Goal: Task Accomplishment & Management: Manage account settings

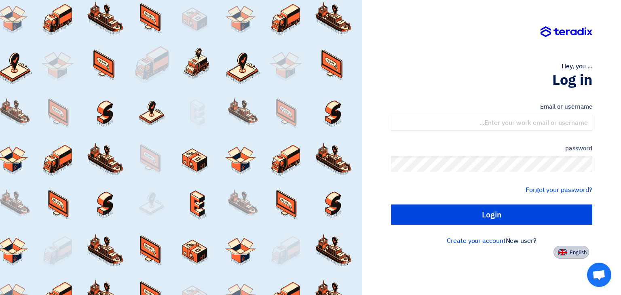
click at [561, 257] on button "English" at bounding box center [571, 252] width 36 height 13
type input "Sign in"
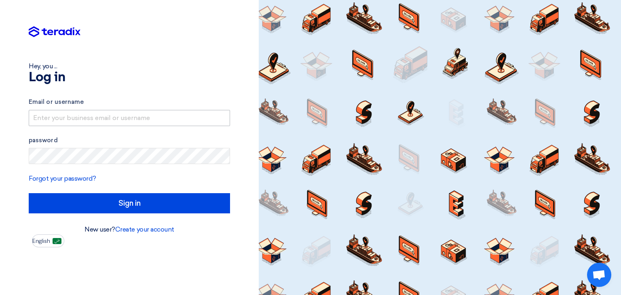
drag, startPoint x: 118, startPoint y: 130, endPoint x: 116, endPoint y: 118, distance: 11.4
click at [117, 125] on form "Email or username password Forgot your password? Sign in" at bounding box center [129, 155] width 201 height 116
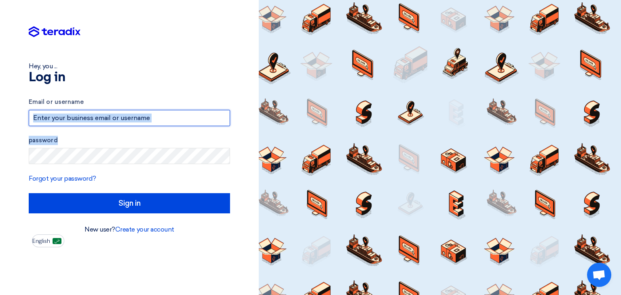
click at [116, 118] on input "text" at bounding box center [129, 118] width 201 height 16
type input "[EMAIL_ADDRESS][DOMAIN_NAME]"
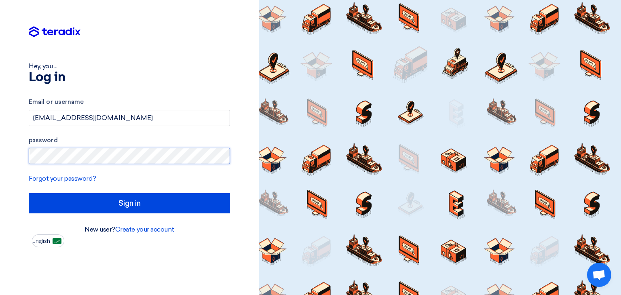
click at [29, 193] on input "Sign in" at bounding box center [129, 203] width 201 height 20
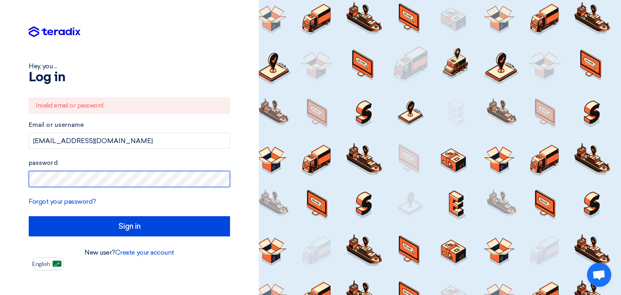
click at [29, 216] on input "Sign in" at bounding box center [129, 226] width 201 height 20
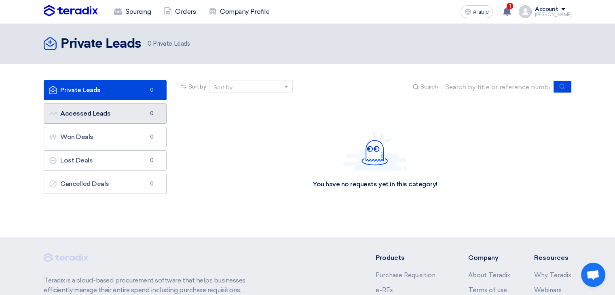
click at [110, 112] on link "Accessed Leads Accessed Leads 0" at bounding box center [105, 113] width 123 height 20
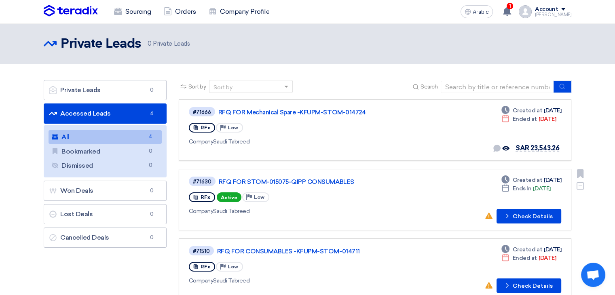
click at [362, 191] on div "RFx Active Priority Low" at bounding box center [306, 197] width 234 height 13
click at [511, 16] on div "1 Your offer for "RFQ FOR Mechanical Spare -KFUPM-STOM-014724" request has been…" at bounding box center [507, 12] width 16 height 16
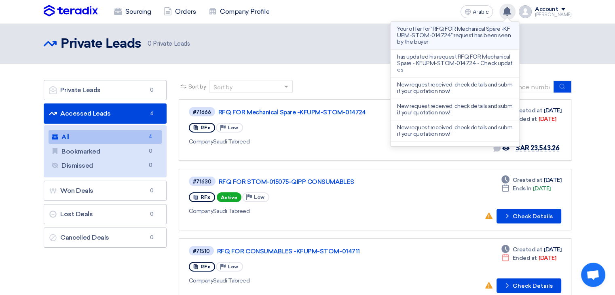
click at [458, 39] on p "Your offer for "RFQ FOR Mechanical Spare -KFUPM-STOM-014724" request has been s…" at bounding box center [455, 35] width 116 height 19
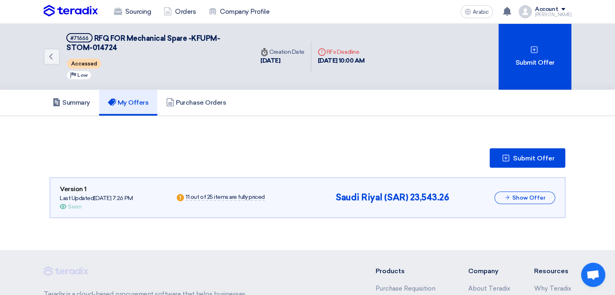
click at [98, 12] on div "Sourcing Orders Company Profile" at bounding box center [202, 12] width 317 height 18
click at [85, 13] on img at bounding box center [71, 11] width 54 height 12
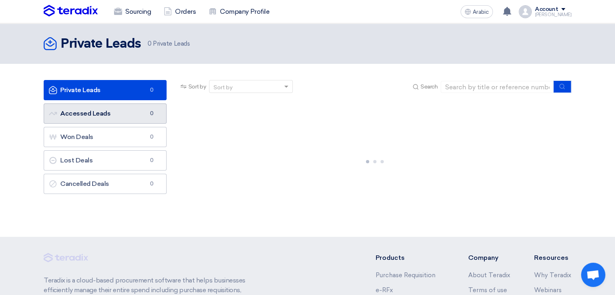
click at [124, 113] on link "Accessed Leads Accessed Leads 0" at bounding box center [105, 113] width 123 height 20
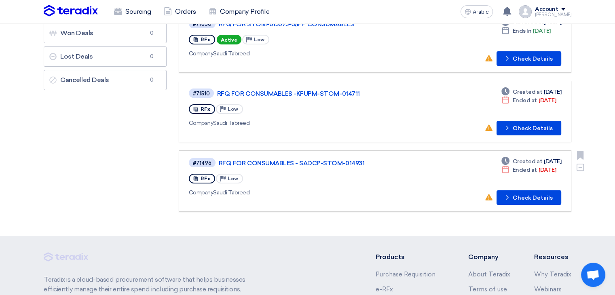
scroll to position [121, 0]
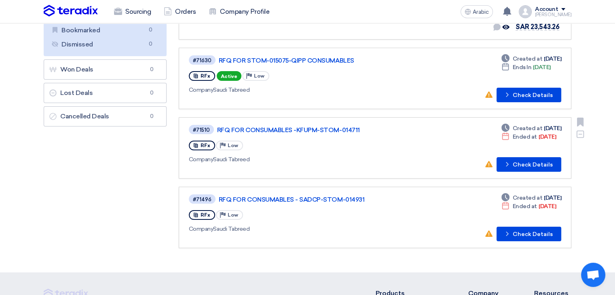
click at [400, 165] on div "#71510 RFQ FOR CONSUMABLES -KFUPM-STOM-014711 RFx Priority Low Company Saudi Ta…" at bounding box center [305, 148] width 232 height 48
click at [268, 127] on font "RFQ FOR CONSUMABLES -KFUPM-STOM-014711" at bounding box center [288, 130] width 143 height 7
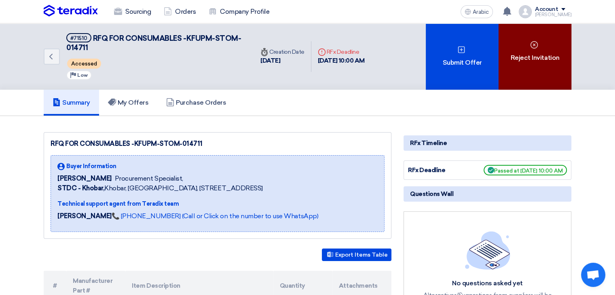
click at [557, 68] on div "Reject Invitation" at bounding box center [534, 56] width 73 height 66
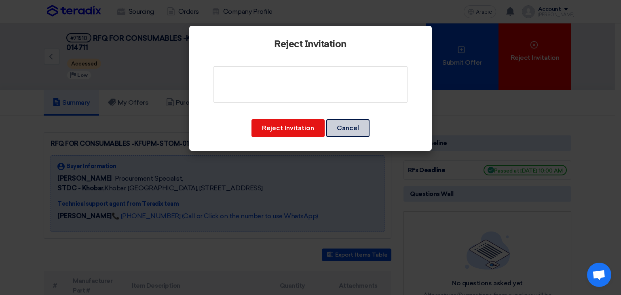
click at [351, 130] on font "Cancel" at bounding box center [348, 128] width 22 height 8
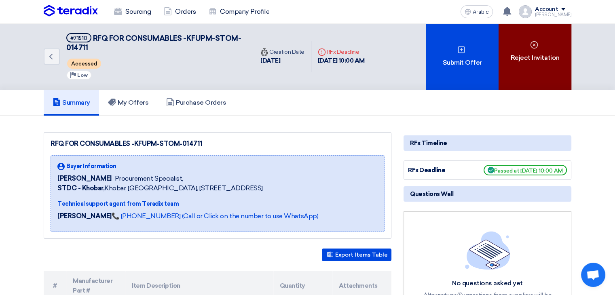
click at [529, 76] on div "Reject Invitation" at bounding box center [534, 56] width 73 height 66
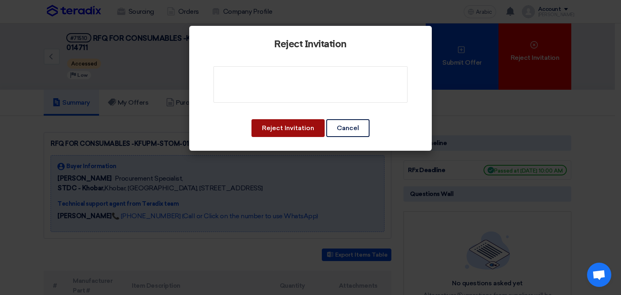
click at [303, 128] on font "Reject Invitation" at bounding box center [288, 128] width 52 height 8
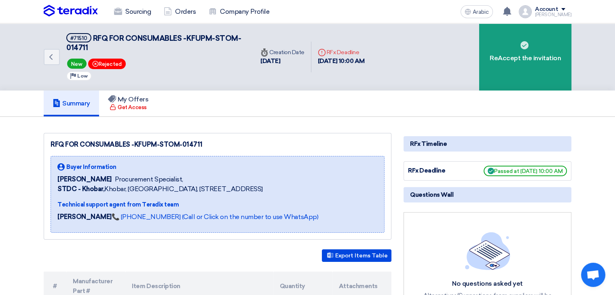
click at [84, 13] on img at bounding box center [71, 11] width 54 height 12
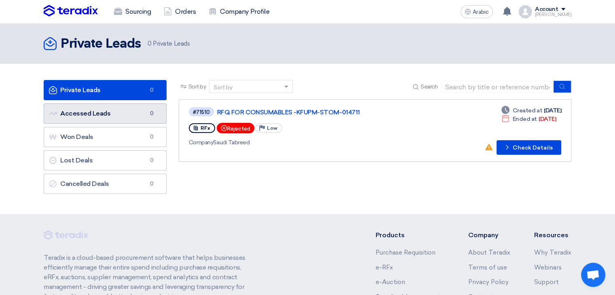
click at [110, 109] on link "Accessed Leads Accessed Leads 0" at bounding box center [105, 113] width 123 height 20
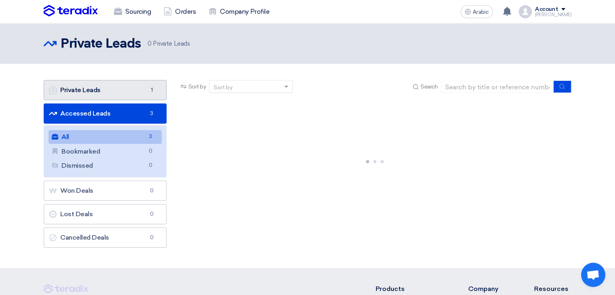
click at [110, 96] on link "Private Leads Private Leads 1" at bounding box center [105, 90] width 123 height 20
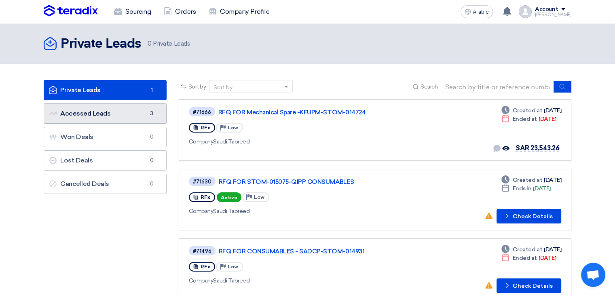
click at [108, 110] on font "Accessed Leads" at bounding box center [85, 114] width 50 height 8
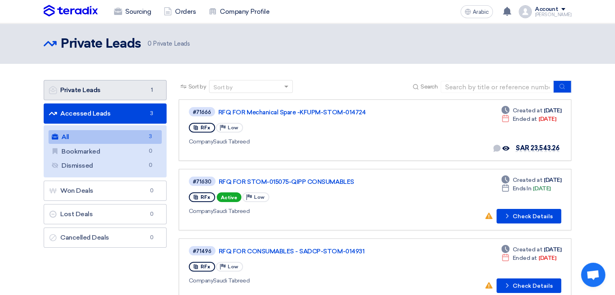
click at [111, 93] on link "Private Leads Private Leads 1" at bounding box center [105, 90] width 123 height 20
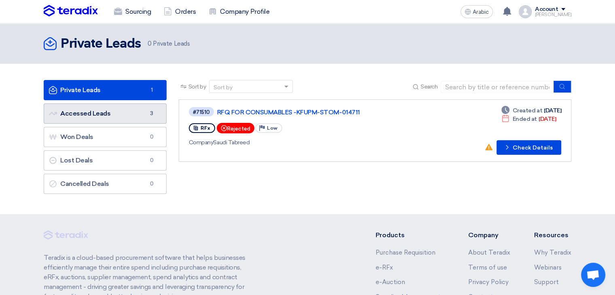
click at [131, 120] on link "Accessed Leads Accessed Leads 3" at bounding box center [105, 113] width 123 height 20
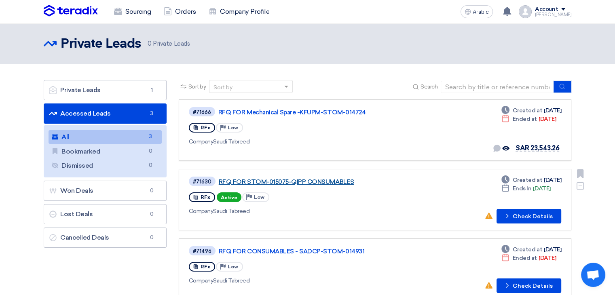
click at [310, 178] on font "RFQ FOR STOM-015075-QIPP CONSUMABLES" at bounding box center [286, 181] width 135 height 7
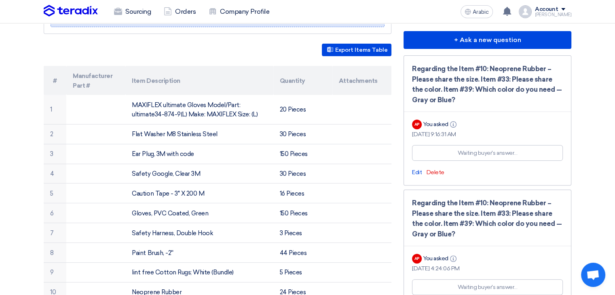
scroll to position [121, 0]
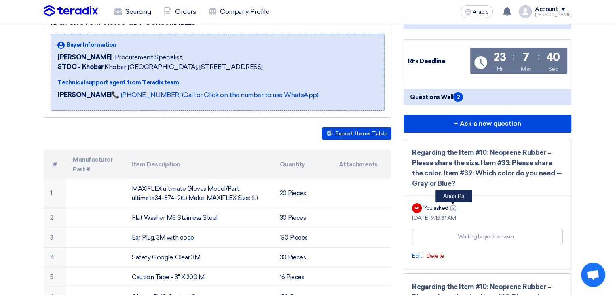
click at [454, 205] on icon "Info" at bounding box center [453, 208] width 6 height 6
click at [454, 205] on use at bounding box center [453, 208] width 6 height 6
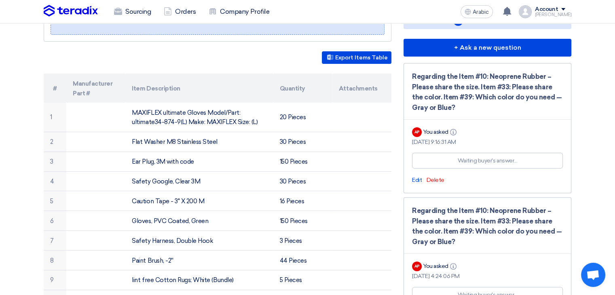
scroll to position [40, 0]
